Goal: Information Seeking & Learning: Learn about a topic

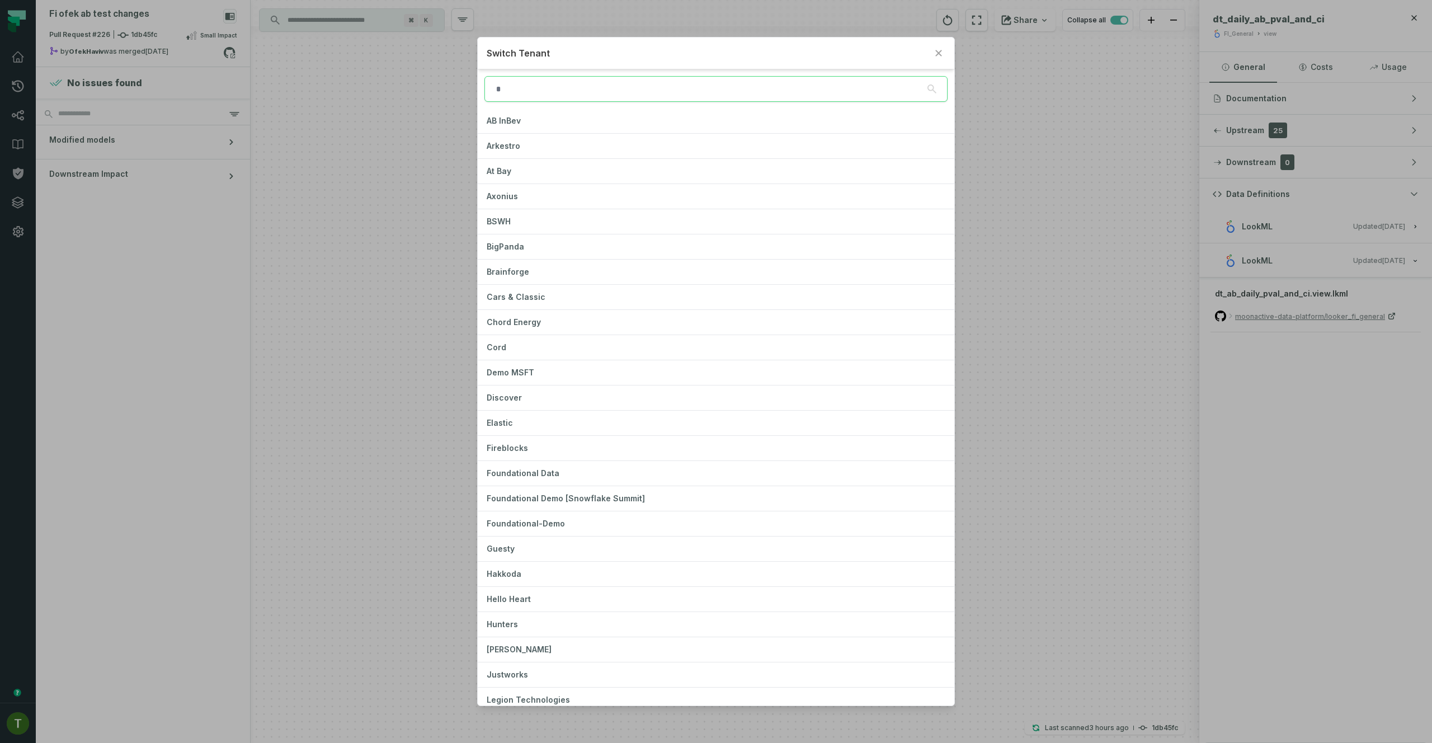
type input "*"
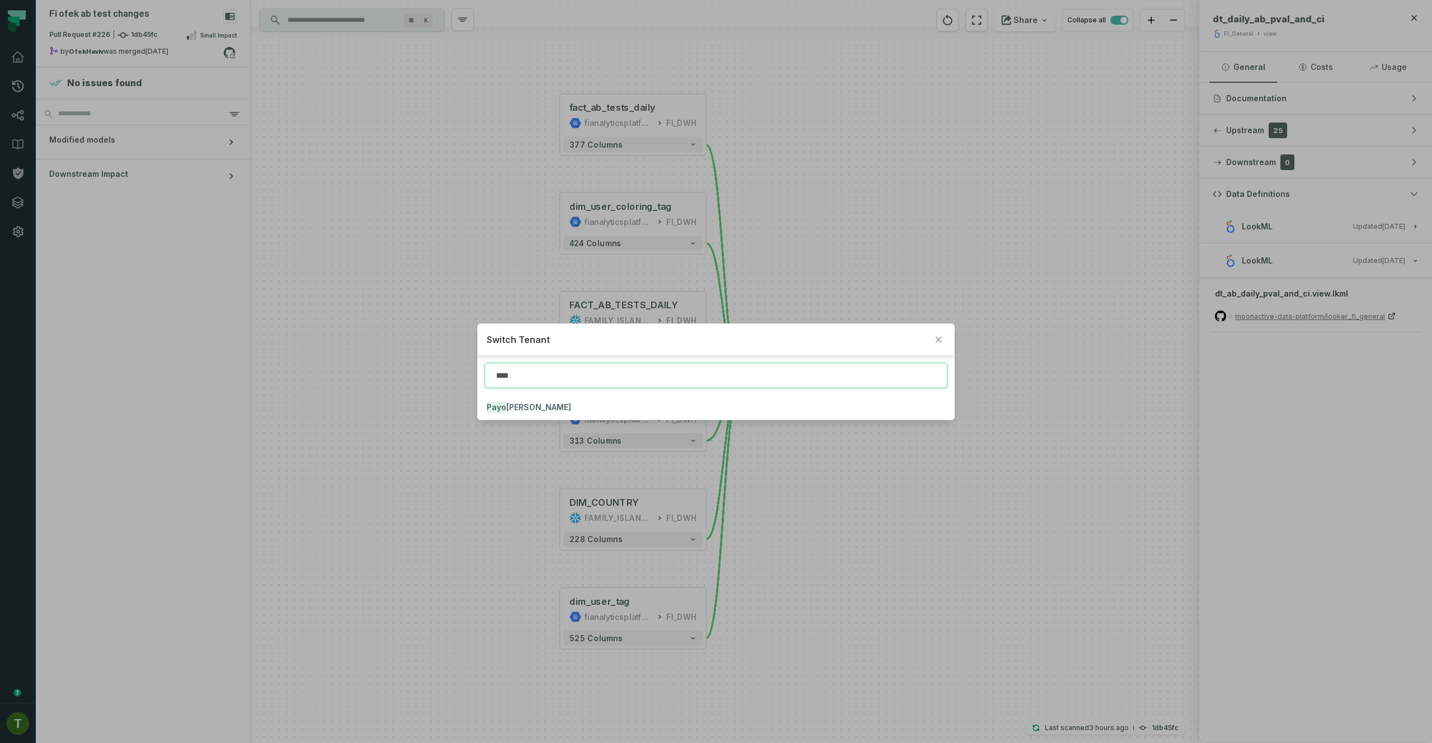
type input "****"
click button "Payo [PERSON_NAME]" at bounding box center [716, 407] width 476 height 25
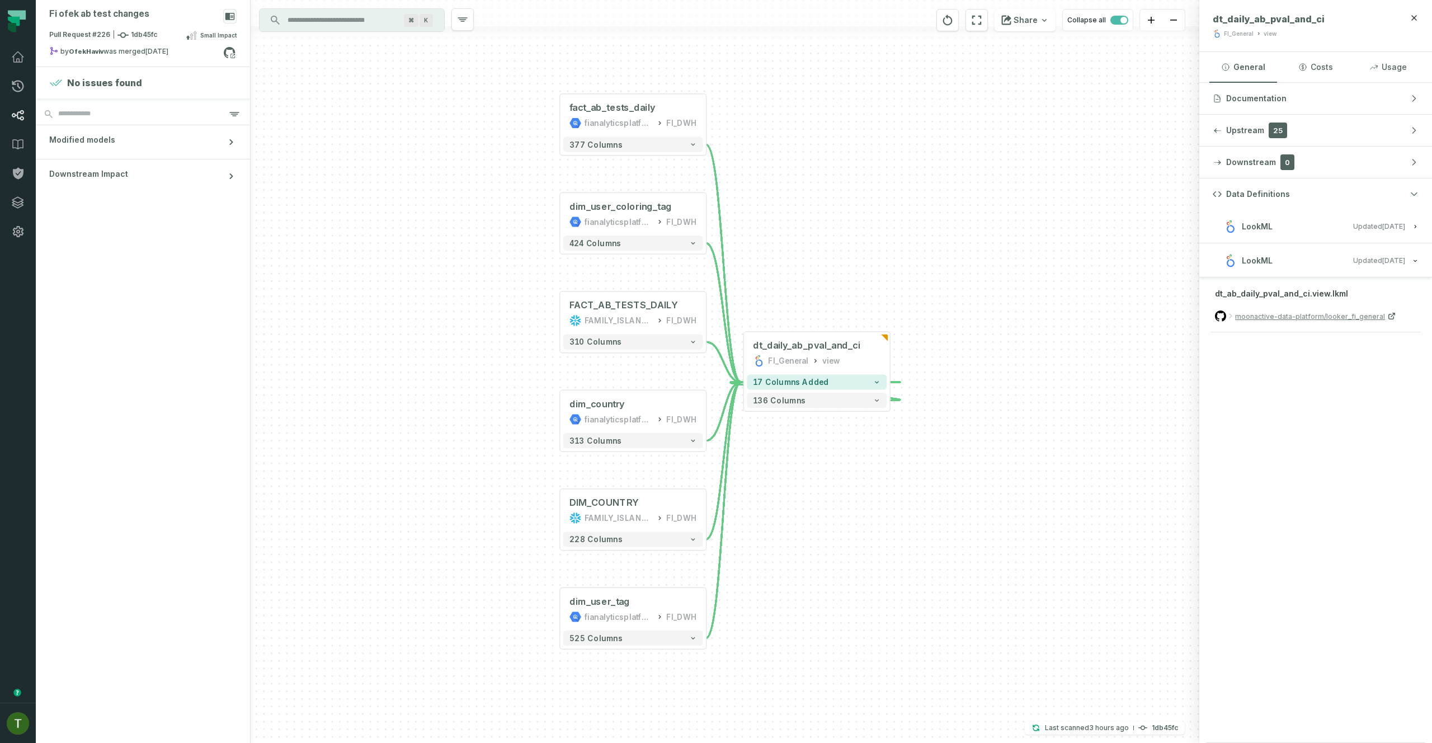
click at [16, 116] on icon at bounding box center [17, 115] width 13 height 13
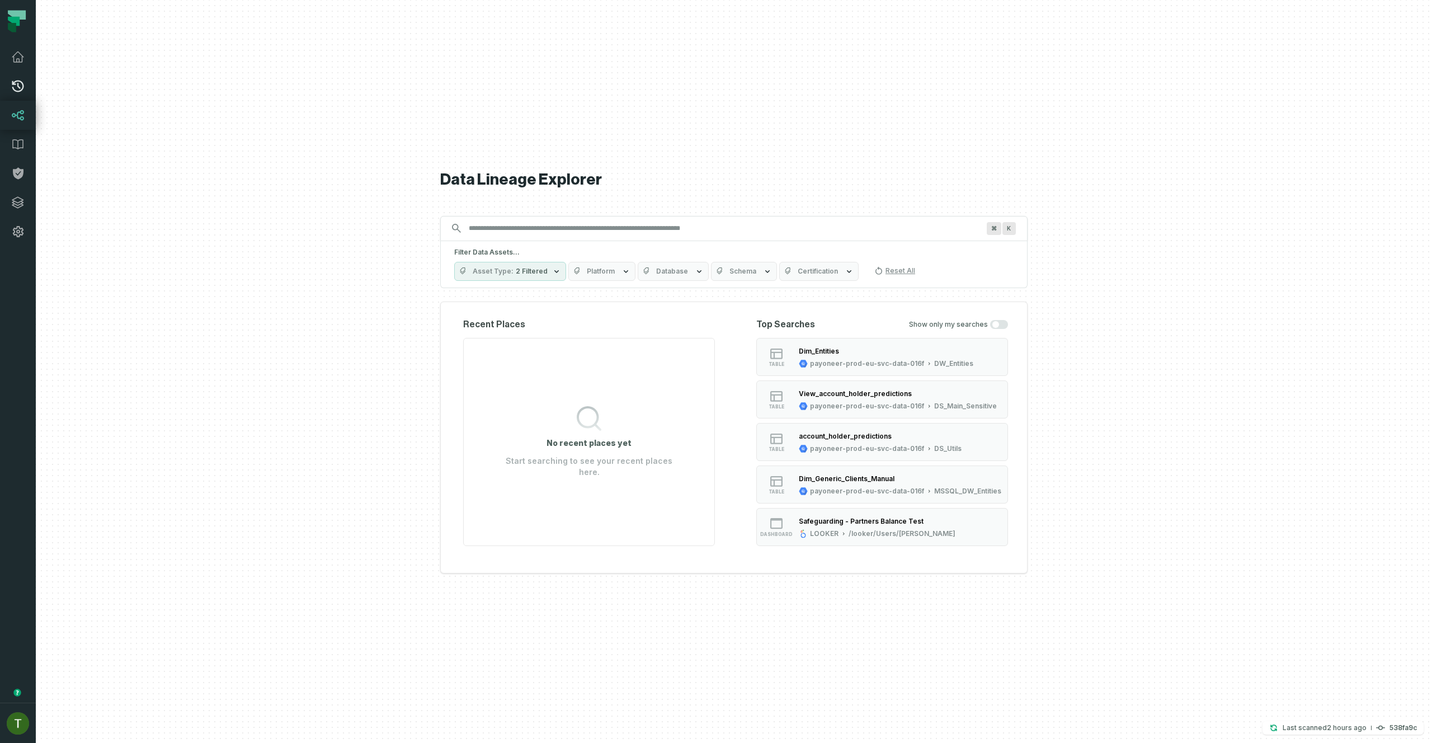
click at [21, 79] on icon at bounding box center [17, 85] width 13 height 13
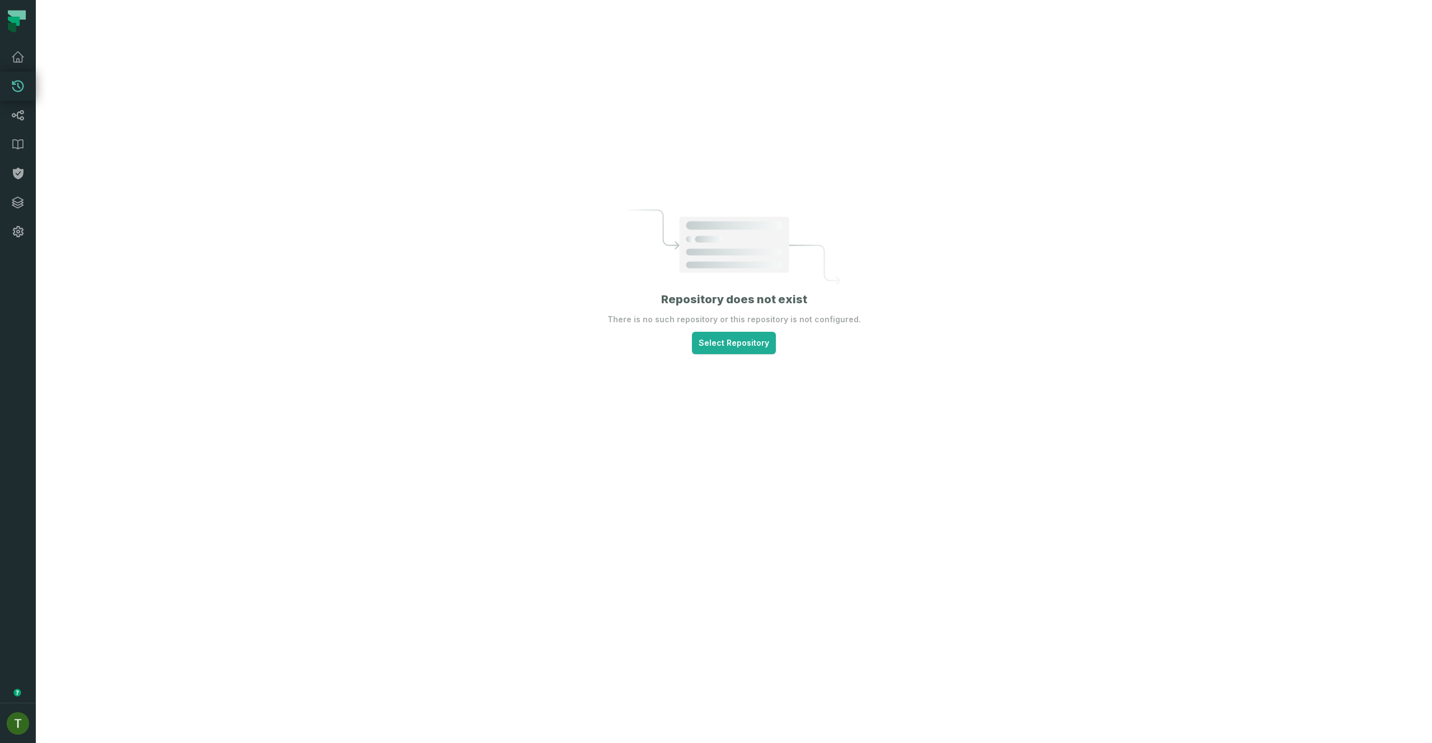
click at [719, 359] on div "Repository does not exist There is no such repository or this repository is not…" at bounding box center [734, 371] width 1396 height 743
click at [724, 347] on html "Pull Requests Dashboard Lineage Data Catalog Policies Integrations Settings [PE…" at bounding box center [716, 371] width 1432 height 743
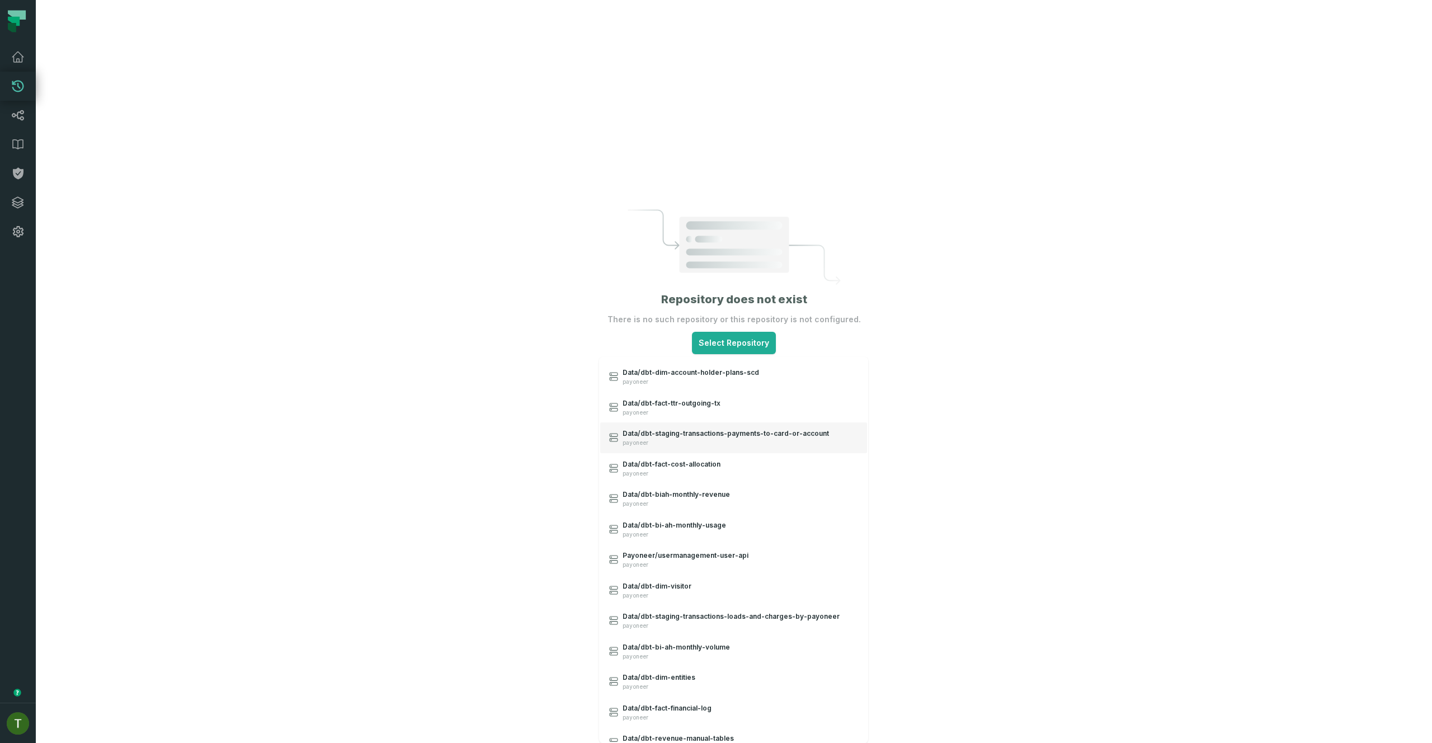
scroll to position [245, 0]
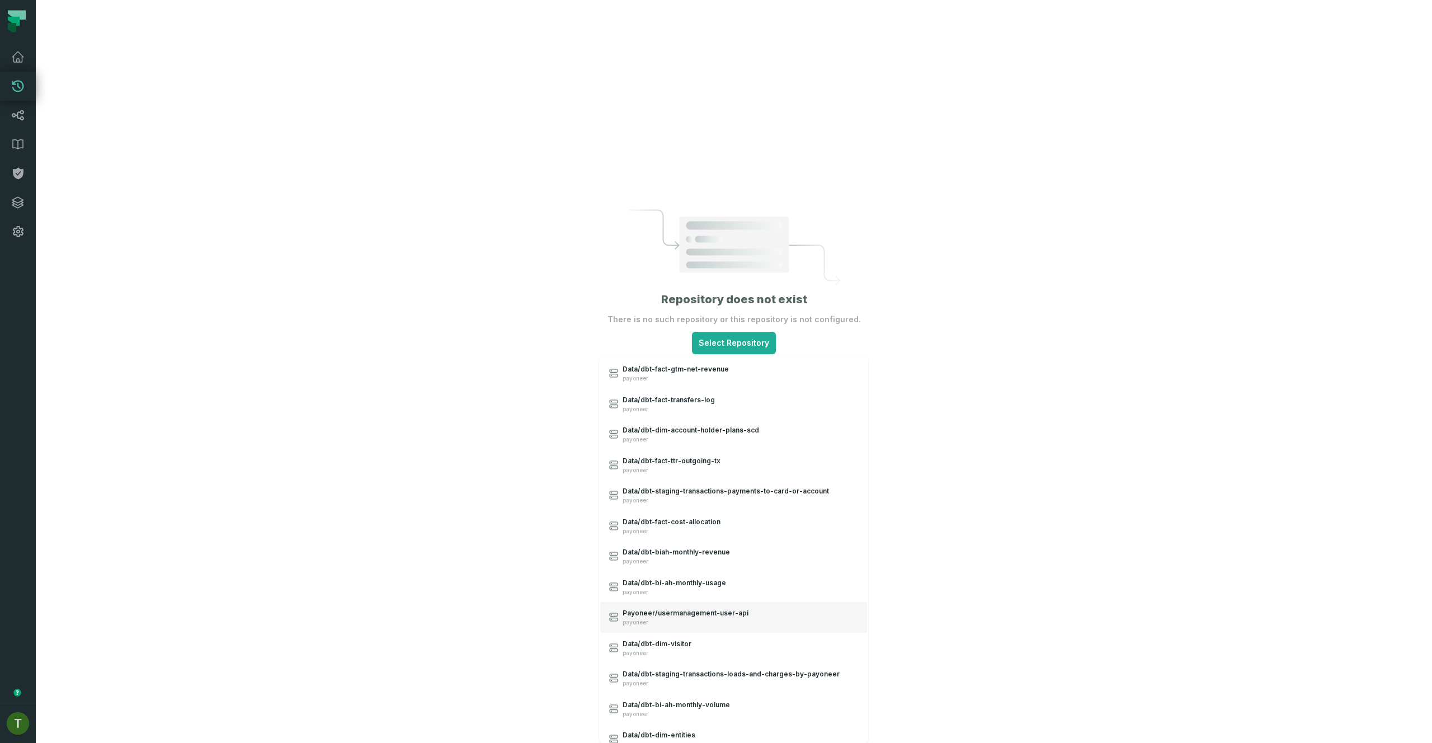
click at [725, 619] on span "payoneer" at bounding box center [686, 622] width 126 height 7
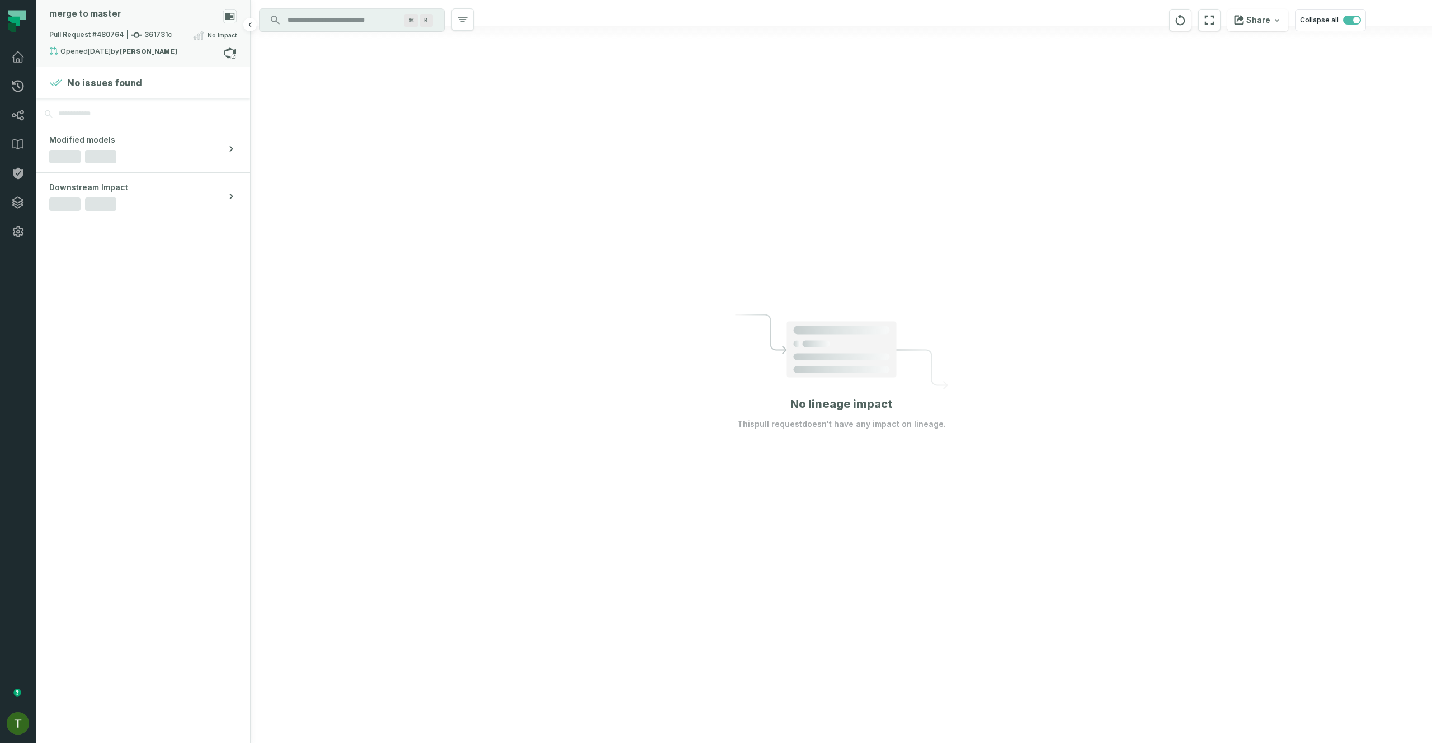
click at [109, 40] on span "Pull Request #480764 361731c" at bounding box center [110, 35] width 123 height 11
click at [411, 87] on button "merged (2)" at bounding box center [410, 92] width 107 height 27
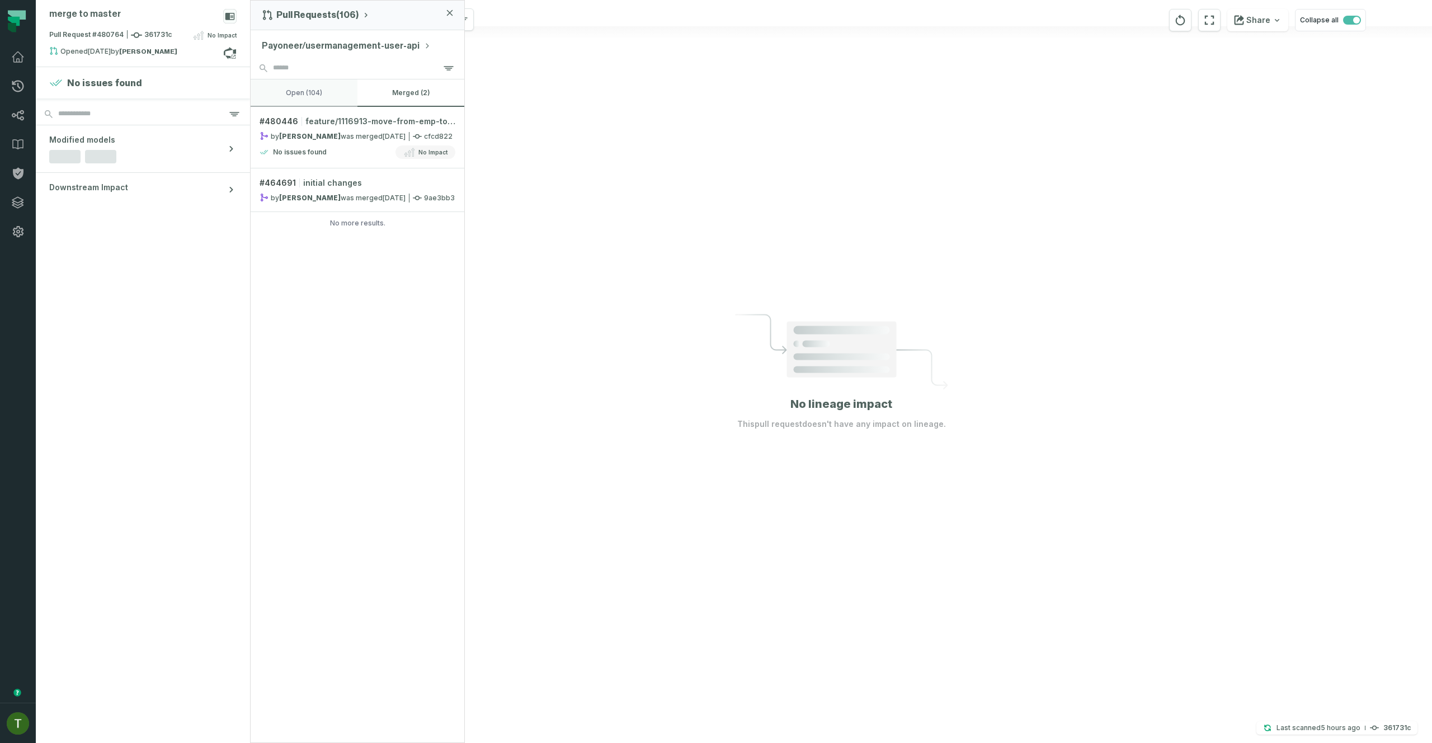
click at [337, 95] on button "open (104)" at bounding box center [304, 92] width 107 height 27
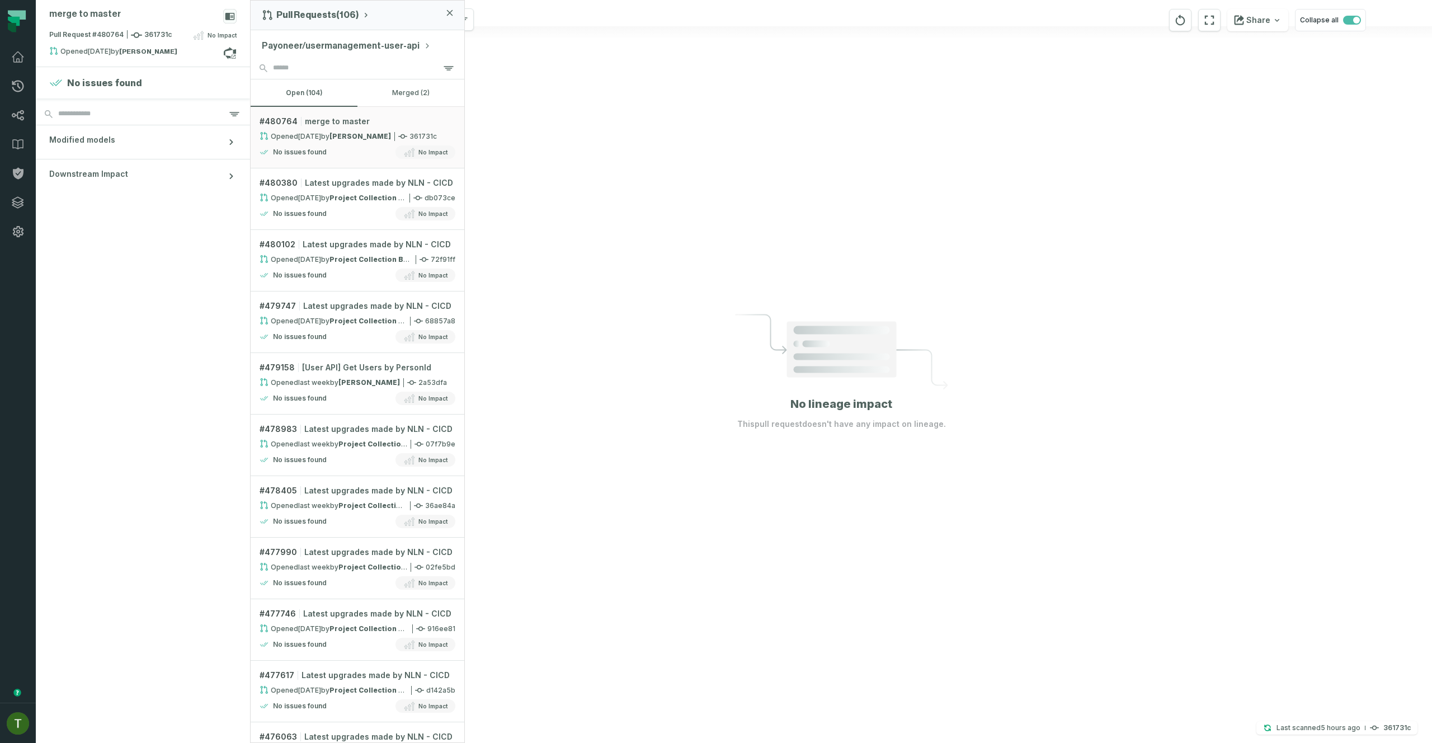
click at [317, 44] on button "Payoneer/usermanagement-user-api" at bounding box center [346, 45] width 169 height 13
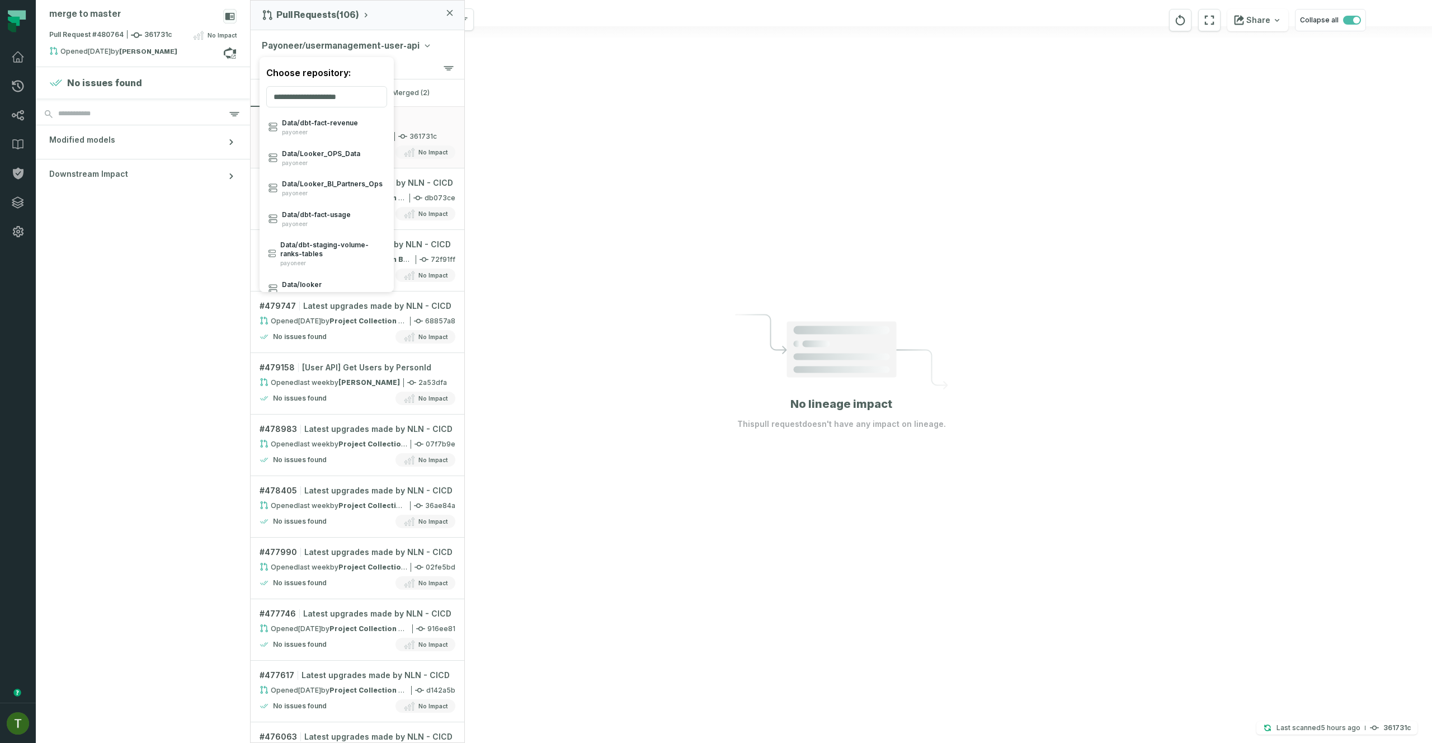
drag, startPoint x: 417, startPoint y: 43, endPoint x: 365, endPoint y: 20, distance: 57.4
click at [365, 20] on div "Pull Requests (106) Payoneer/usermanagement-user-api Choose repository: Data/ d…" at bounding box center [357, 371] width 215 height 743
click at [525, 55] on div "merge to master Pull Request #480764 361731c No Impact Opened [DATE] 1:39:26 PM…" at bounding box center [734, 371] width 1396 height 743
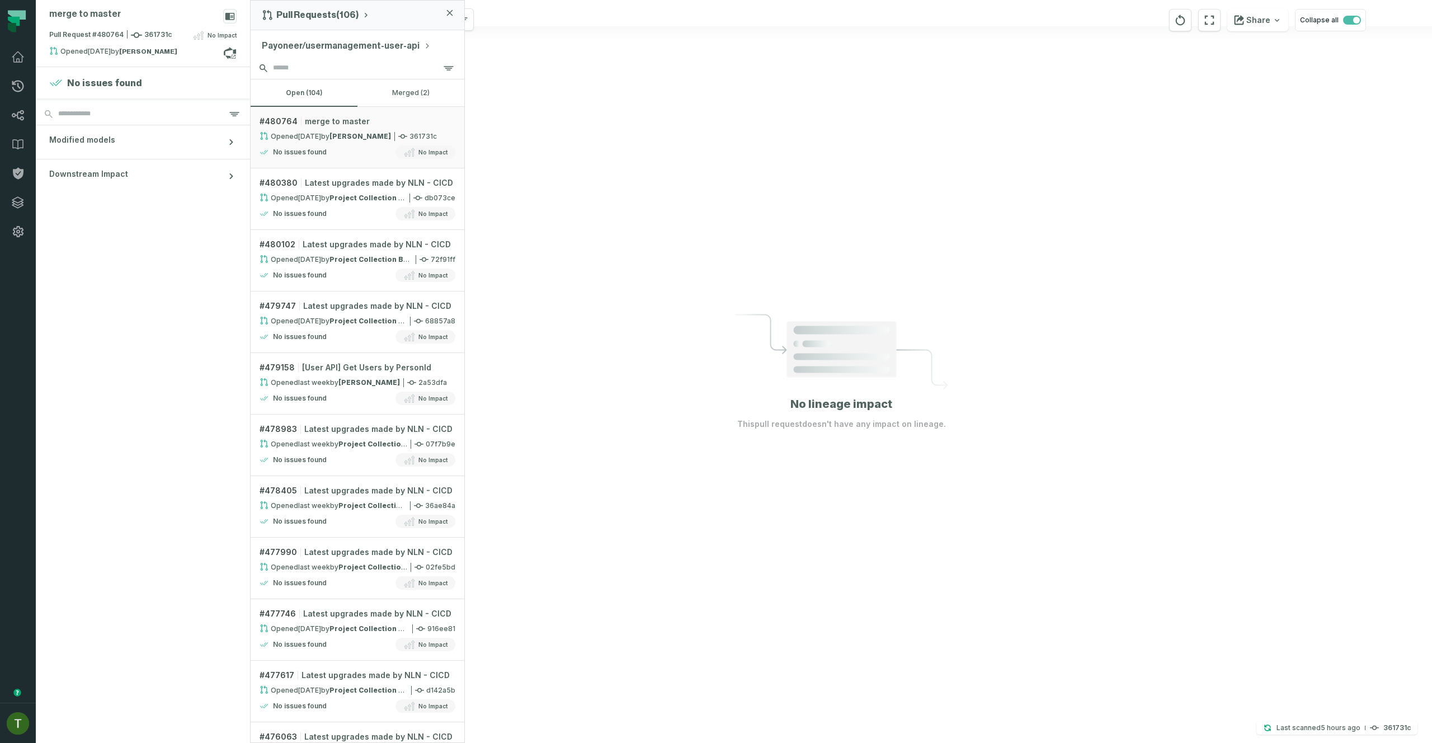
drag, startPoint x: 353, startPoint y: 64, endPoint x: 352, endPoint y: 50, distance: 13.4
click at [353, 64] on input "search" at bounding box center [358, 68] width 214 height 22
drag, startPoint x: 523, startPoint y: 184, endPoint x: 500, endPoint y: 172, distance: 26.5
click at [517, 181] on div at bounding box center [841, 371] width 1181 height 743
click at [389, 44] on button "Payoneer/usermanagement-user-api" at bounding box center [346, 45] width 169 height 13
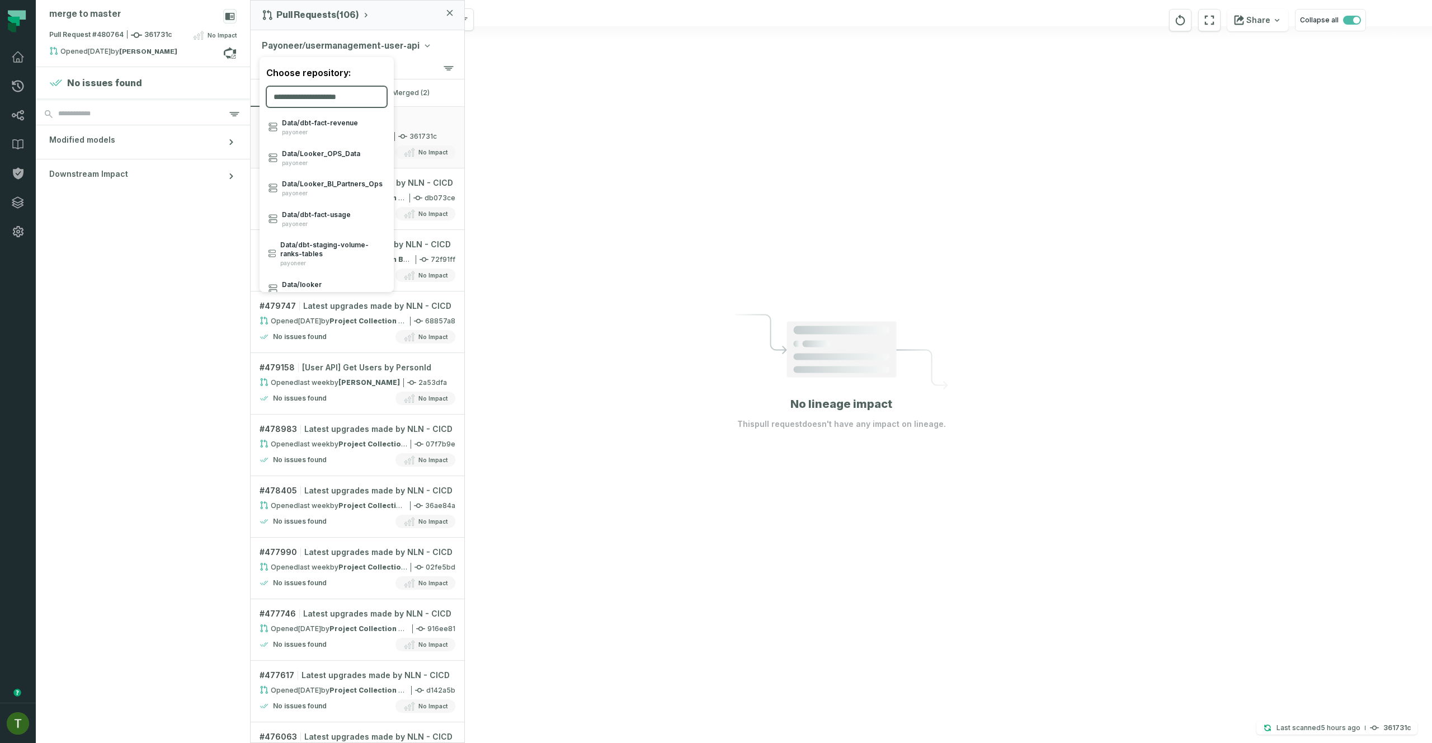
click at [327, 95] on input "search" at bounding box center [326, 96] width 121 height 21
type input "*********"
click at [345, 128] on span "Payoneer/ usermanagement- user- api" at bounding box center [332, 128] width 105 height 18
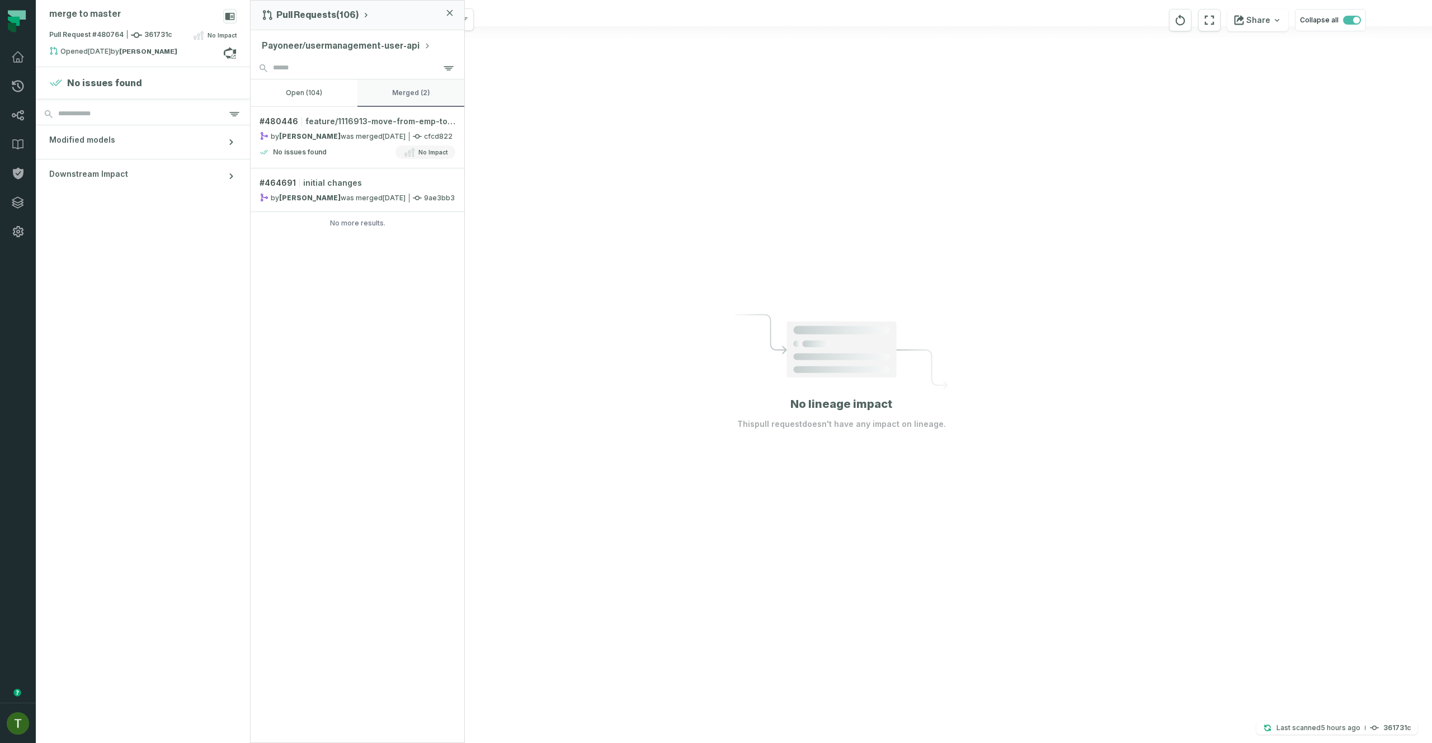
click at [431, 97] on button "merged (2)" at bounding box center [410, 92] width 107 height 27
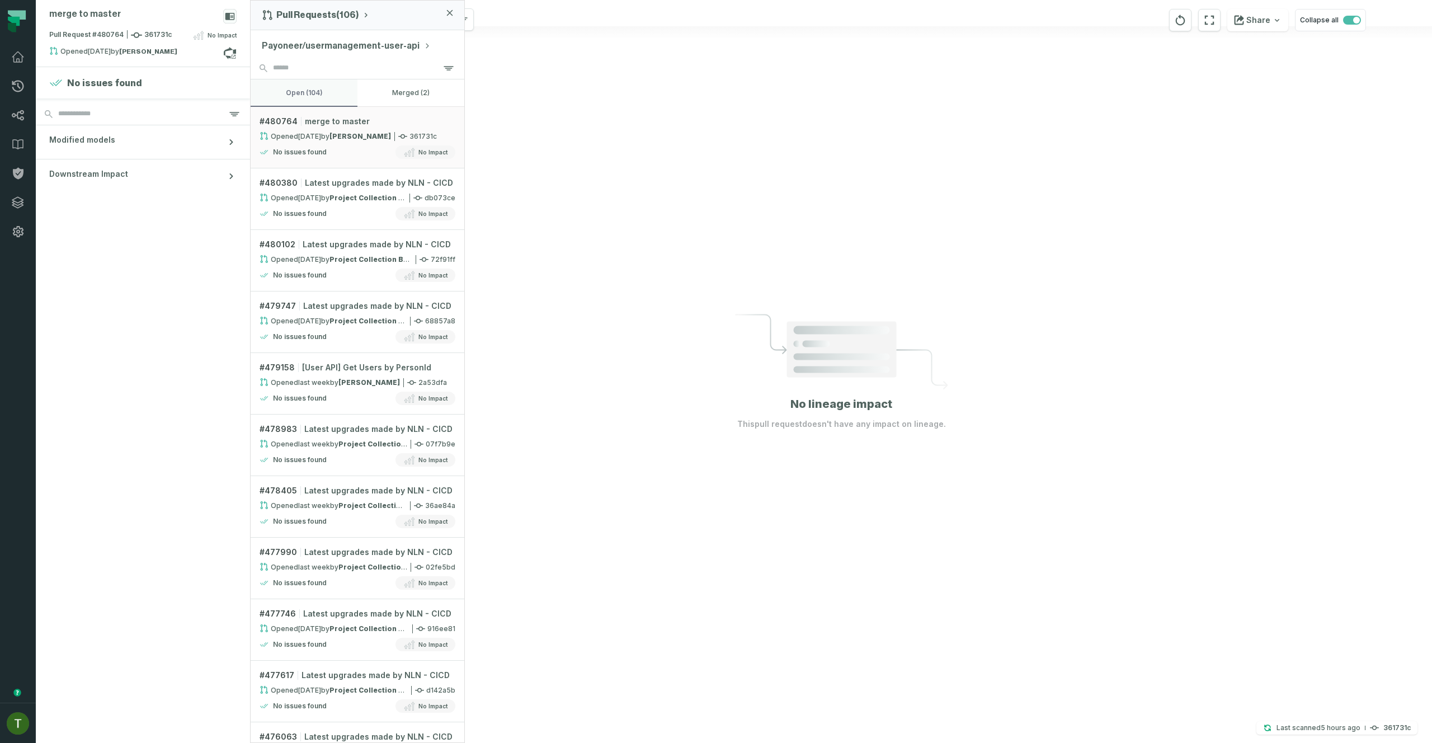
click at [328, 97] on button "open (104)" at bounding box center [304, 92] width 107 height 27
click at [402, 80] on button "merged (2)" at bounding box center [410, 92] width 107 height 27
click at [324, 93] on button "open (104)" at bounding box center [304, 92] width 107 height 27
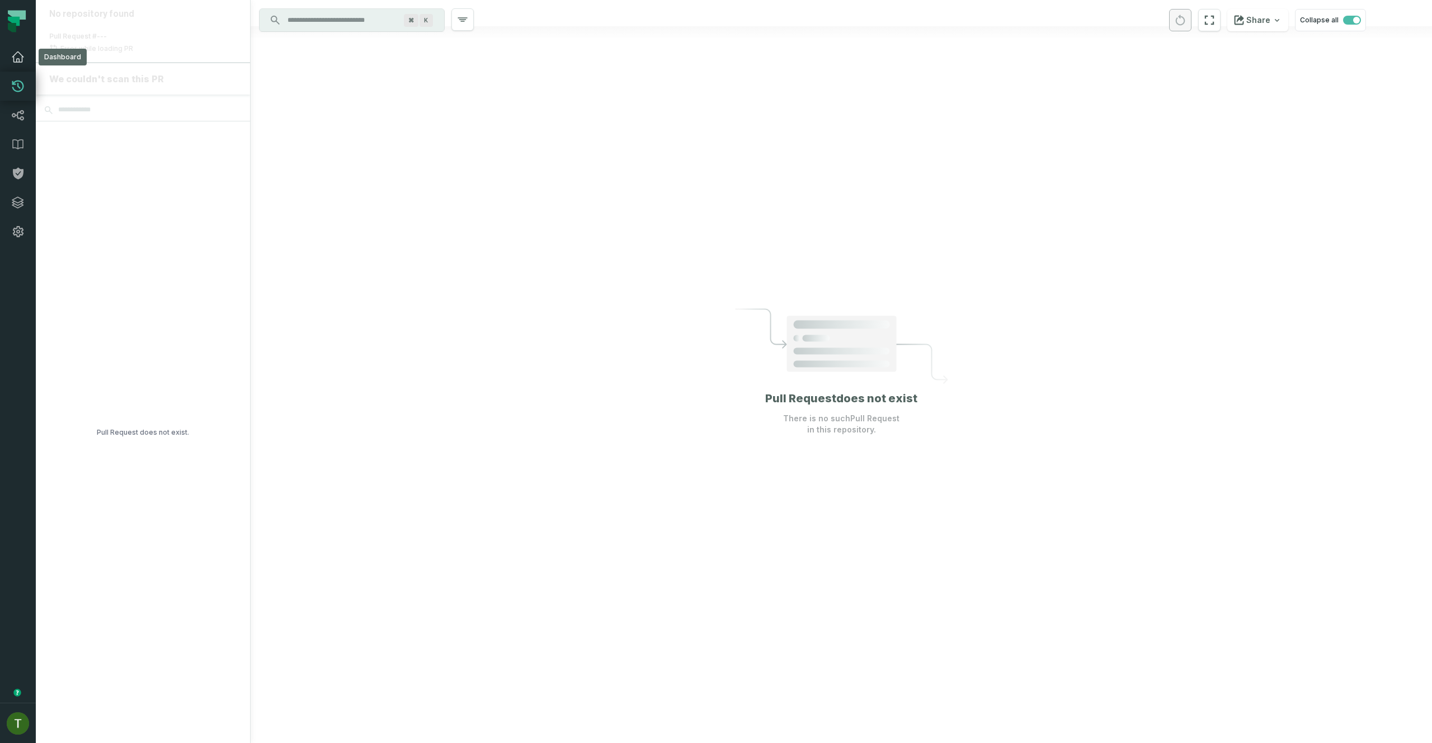
click at [13, 63] on icon at bounding box center [17, 56] width 13 height 13
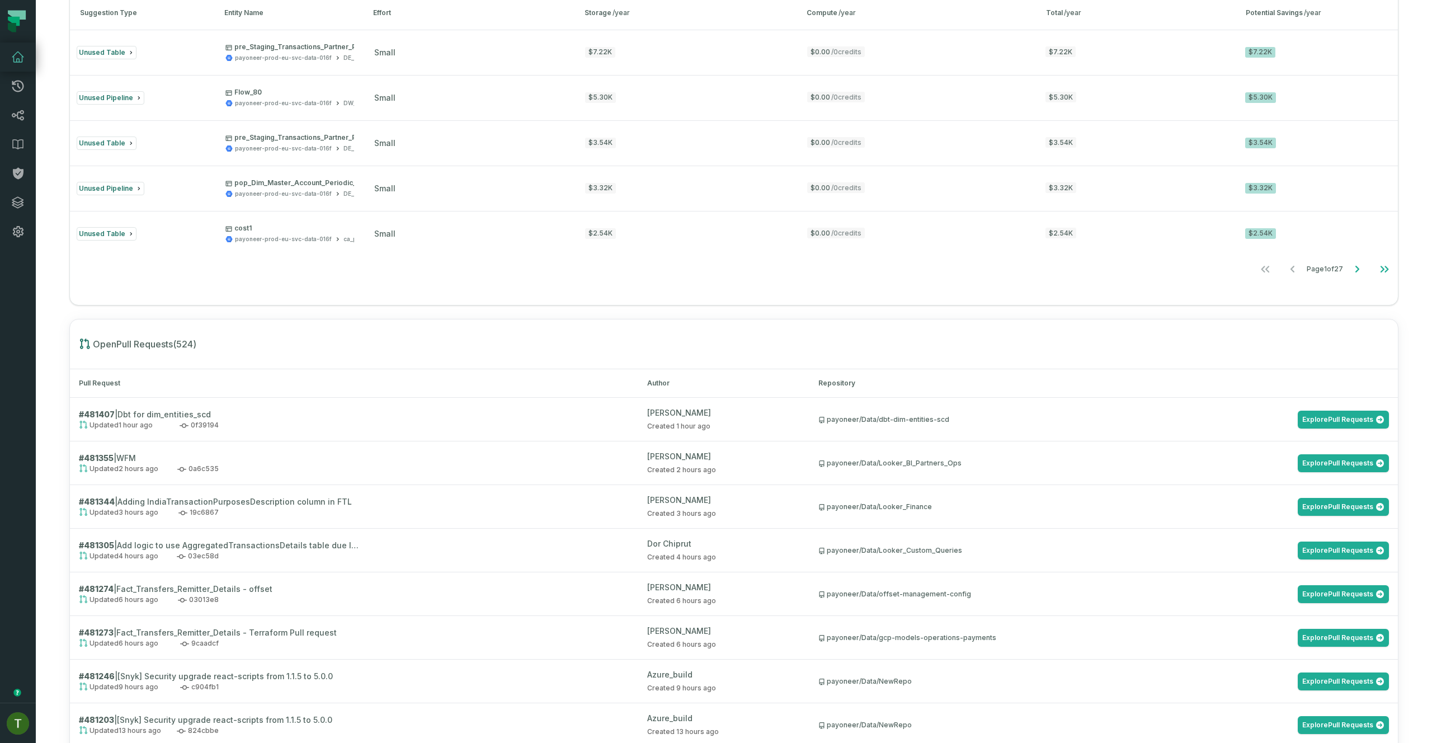
scroll to position [992, 0]
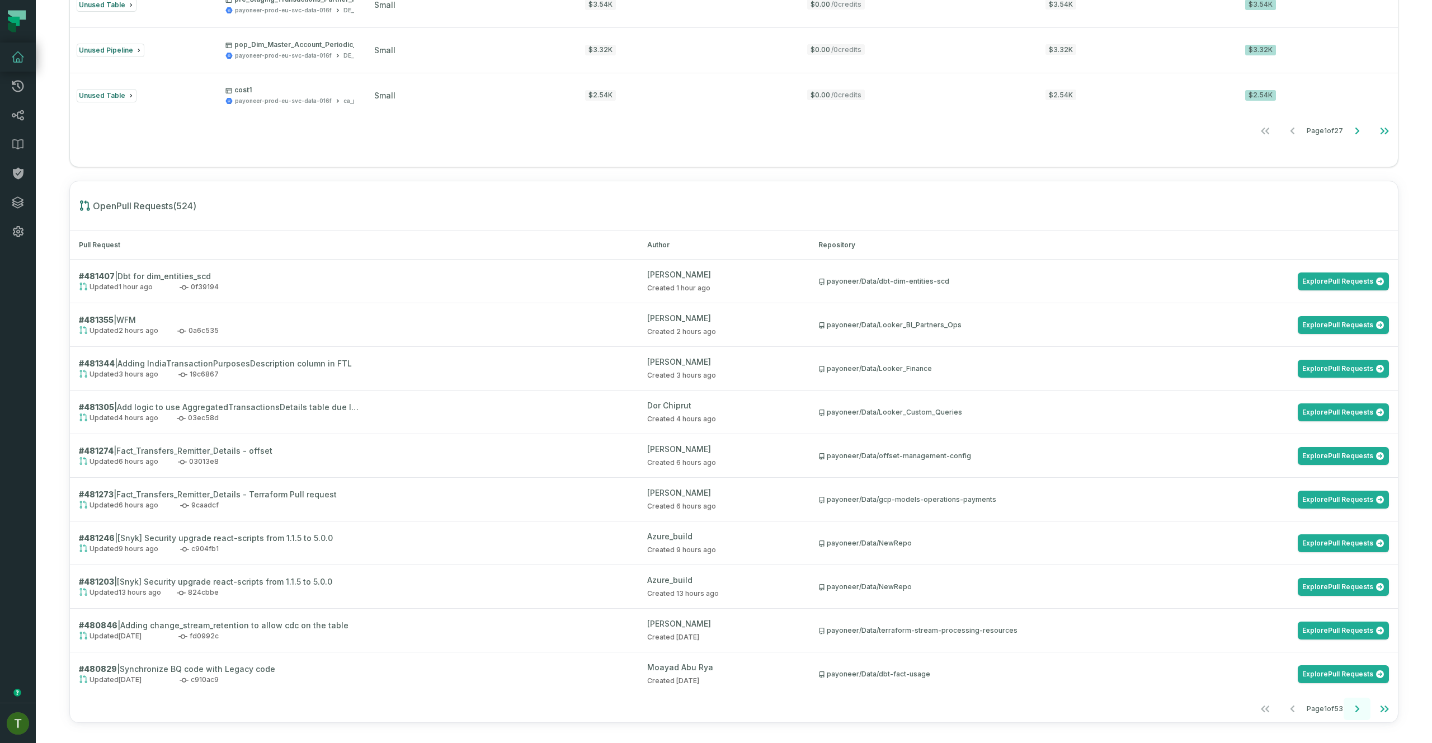
click at [1350, 708] on icon "Go to next page" at bounding box center [1356, 708] width 13 height 13
